Goal: Transaction & Acquisition: Purchase product/service

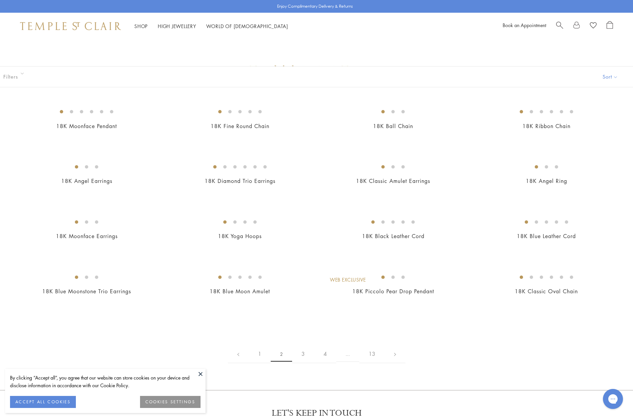
click at [559, 24] on span "Search" at bounding box center [560, 24] width 7 height 7
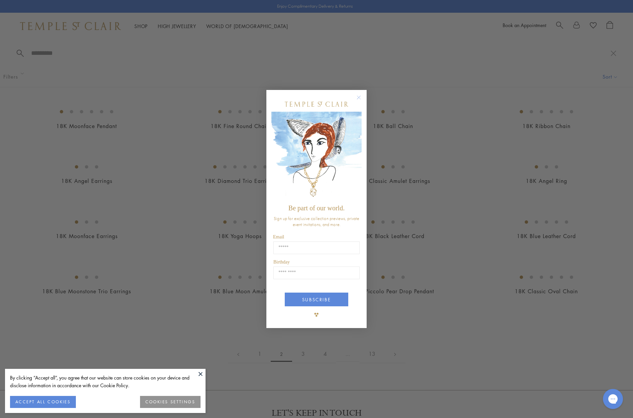
click at [359, 98] on circle "Close dialog" at bounding box center [359, 98] width 8 height 8
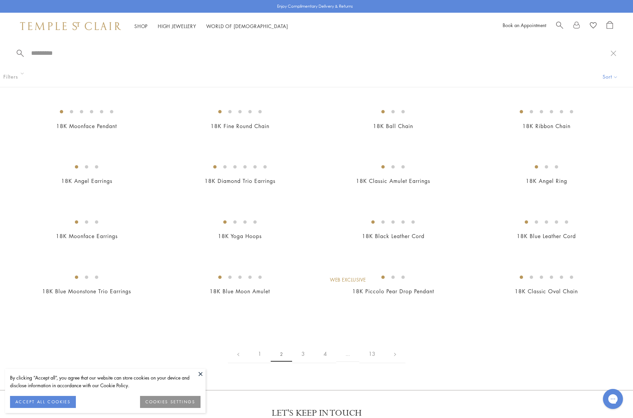
click at [53, 54] on input "search" at bounding box center [320, 53] width 581 height 8
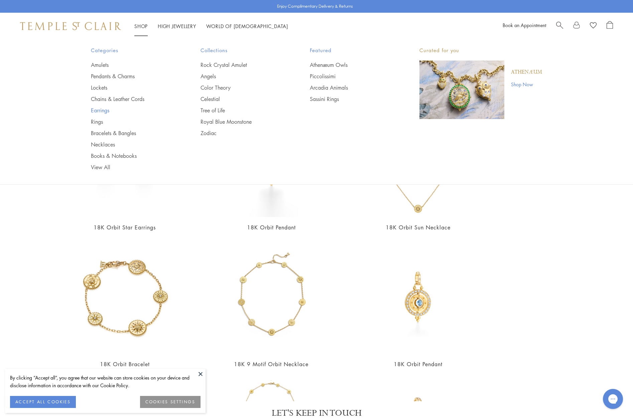
type input "*******"
click at [97, 108] on link "Earrings" at bounding box center [132, 110] width 83 height 7
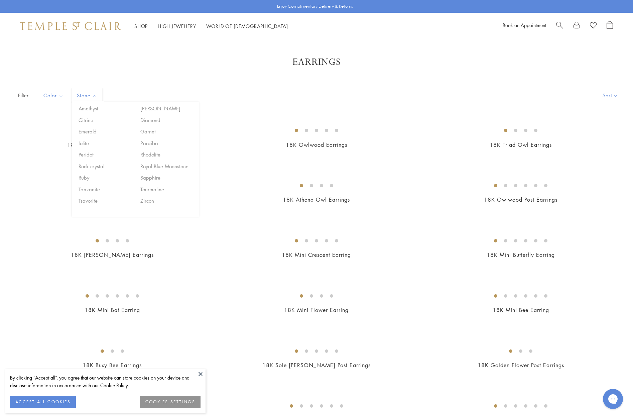
click at [88, 94] on span "Stone" at bounding box center [88, 95] width 29 height 8
click at [168, 164] on button "Royal Blue Moonstone" at bounding box center [167, 167] width 57 height 8
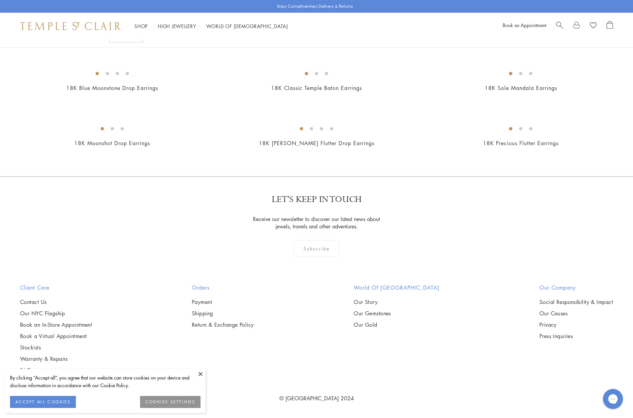
scroll to position [1823, 0]
